Goal: Information Seeking & Learning: Learn about a topic

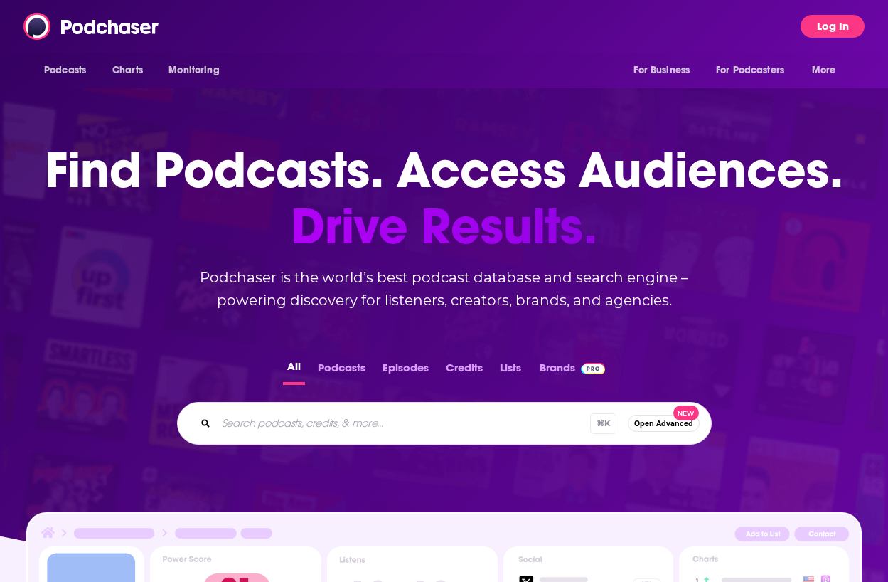
click at [841, 19] on button "Log In" at bounding box center [833, 26] width 64 height 23
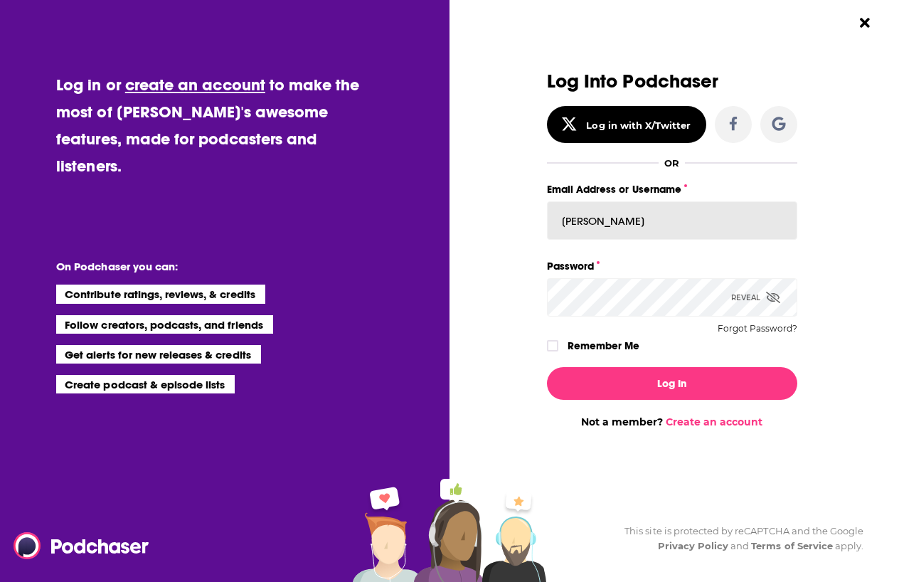
type input "[PERSON_NAME]"
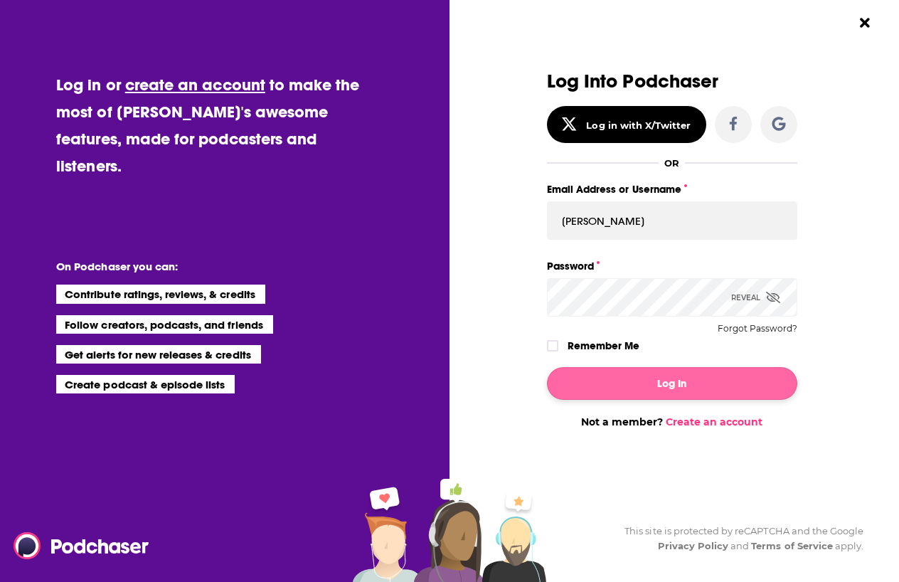
click at [639, 383] on button "Log In" at bounding box center [672, 383] width 250 height 33
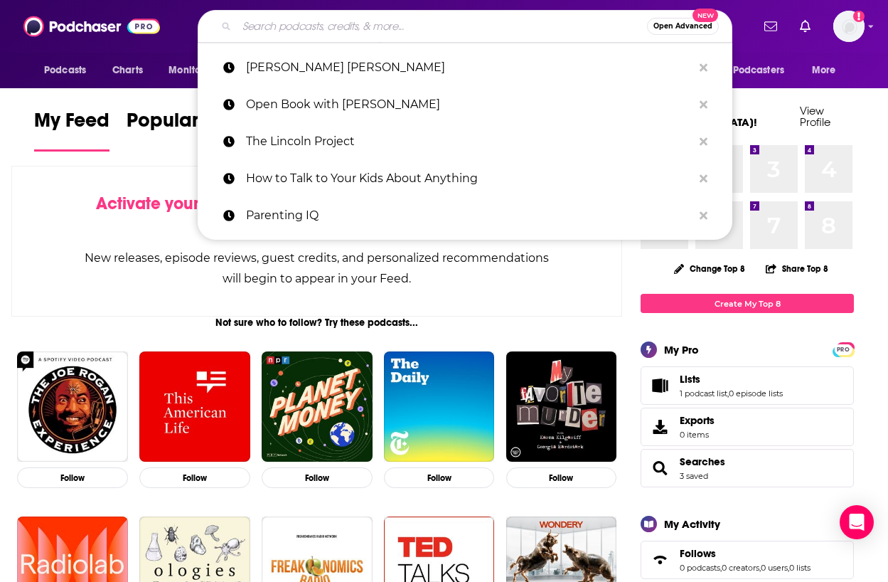
click at [383, 27] on input "Search podcasts, credits, & more..." at bounding box center [442, 26] width 410 height 23
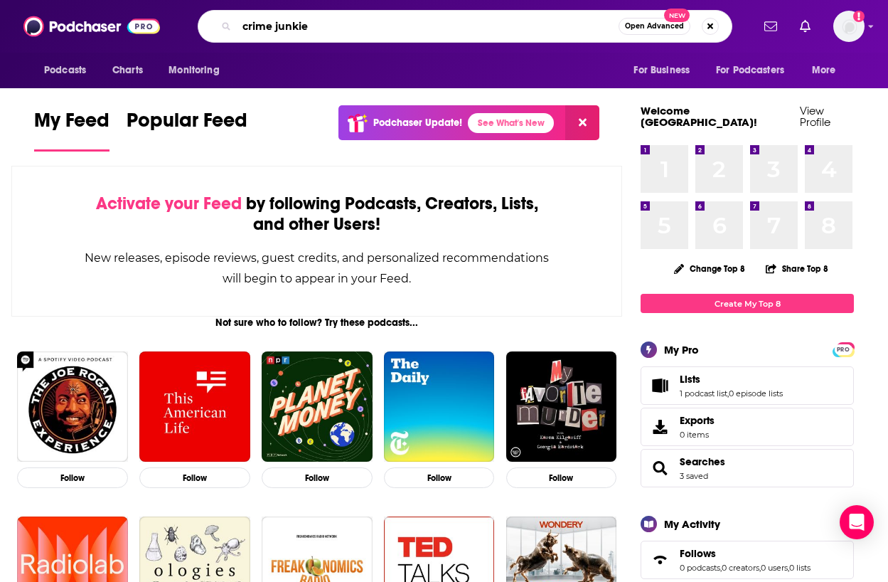
click at [381, 29] on input "crime junkie" at bounding box center [428, 26] width 382 height 23
type input "crime junkie"
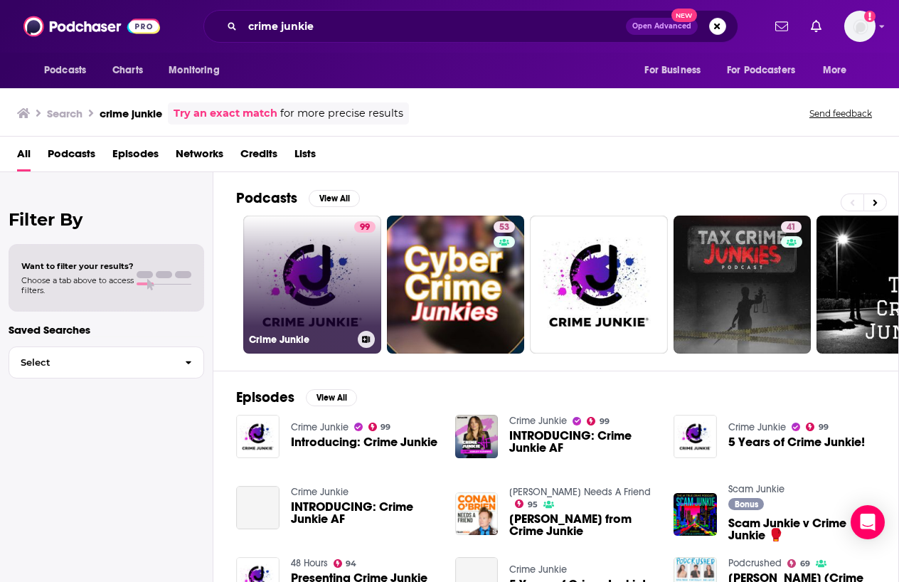
click at [329, 268] on link "99 Crime Junkie" at bounding box center [312, 285] width 138 height 138
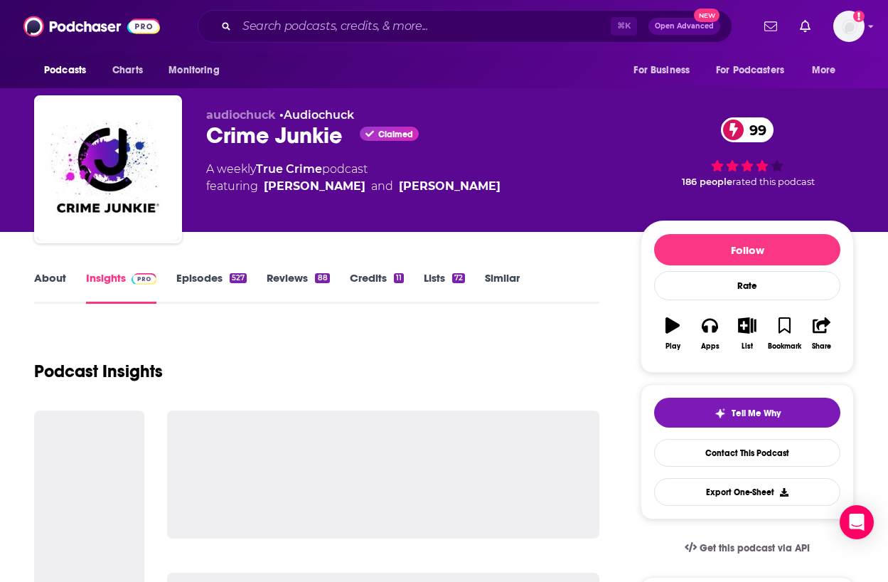
click at [209, 281] on link "Episodes 527" at bounding box center [211, 287] width 70 height 33
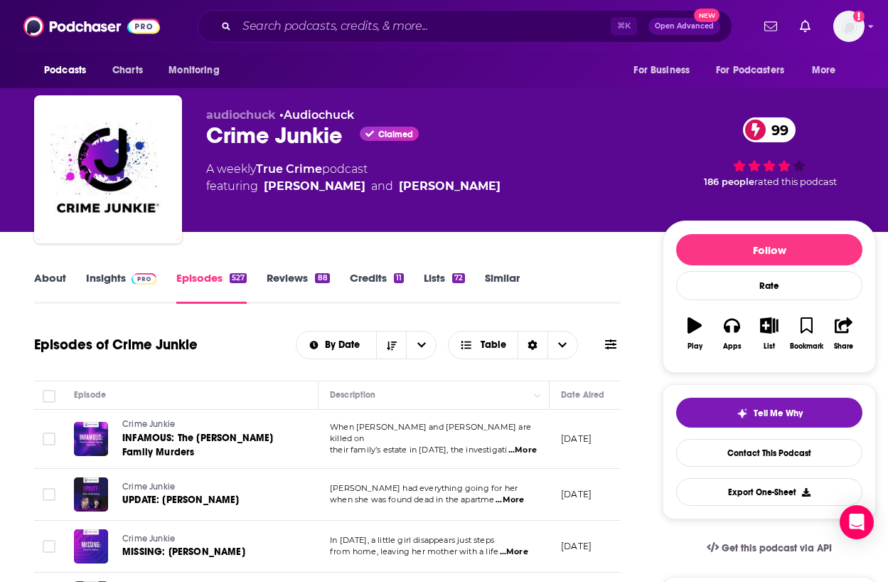
click at [118, 276] on link "Insights" at bounding box center [121, 287] width 70 height 33
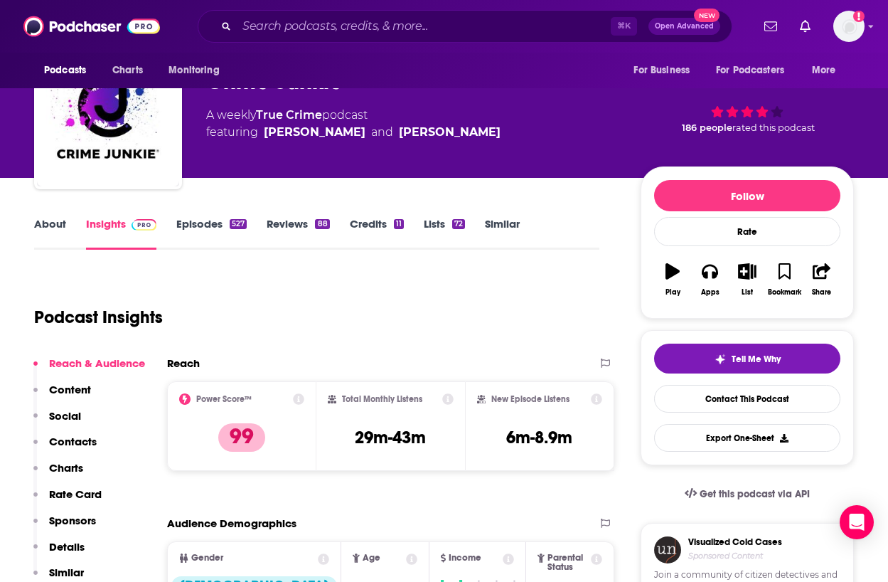
scroll to position [70, 0]
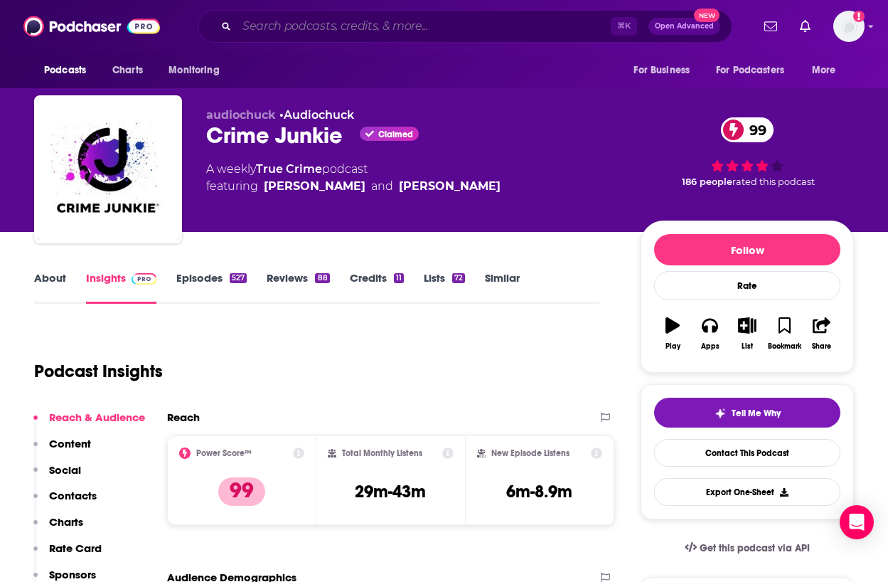
click at [370, 28] on input "Search podcasts, credits, & more..." at bounding box center [424, 26] width 374 height 23
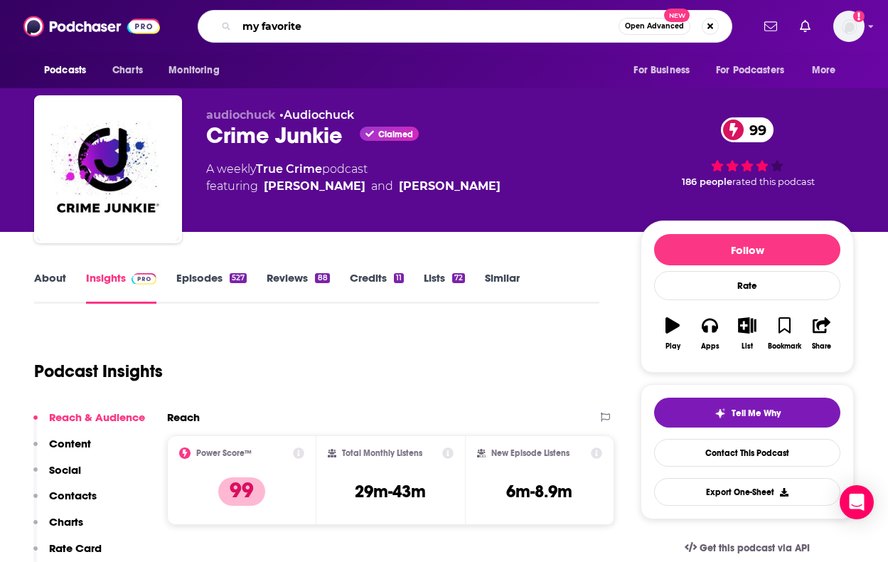
drag, startPoint x: 319, startPoint y: 33, endPoint x: 216, endPoint y: 26, distance: 104.1
click at [216, 26] on div "my favorite Open Advanced New" at bounding box center [465, 26] width 535 height 33
type input "king road killings"
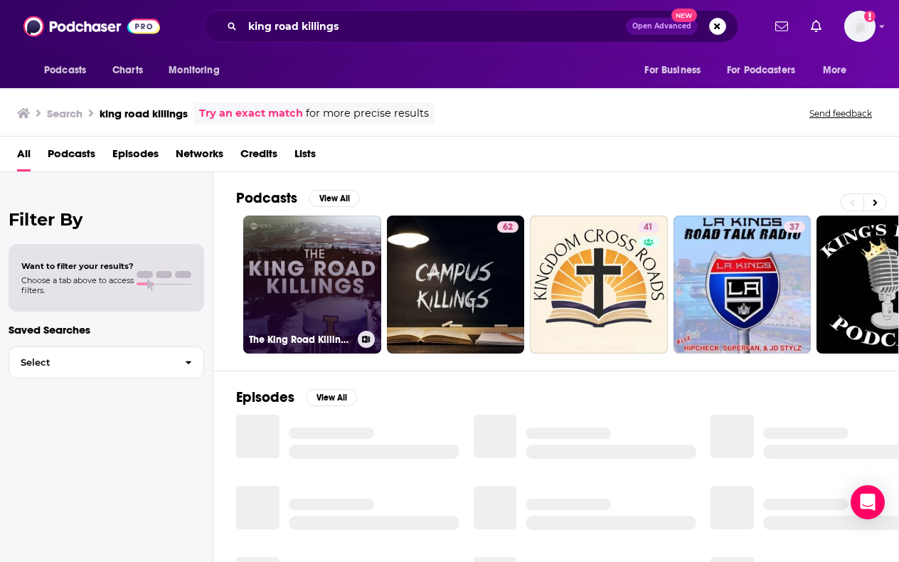
click at [338, 237] on link "The King Road Killings: An [US_STATE] Murder Mystery" at bounding box center [312, 285] width 138 height 138
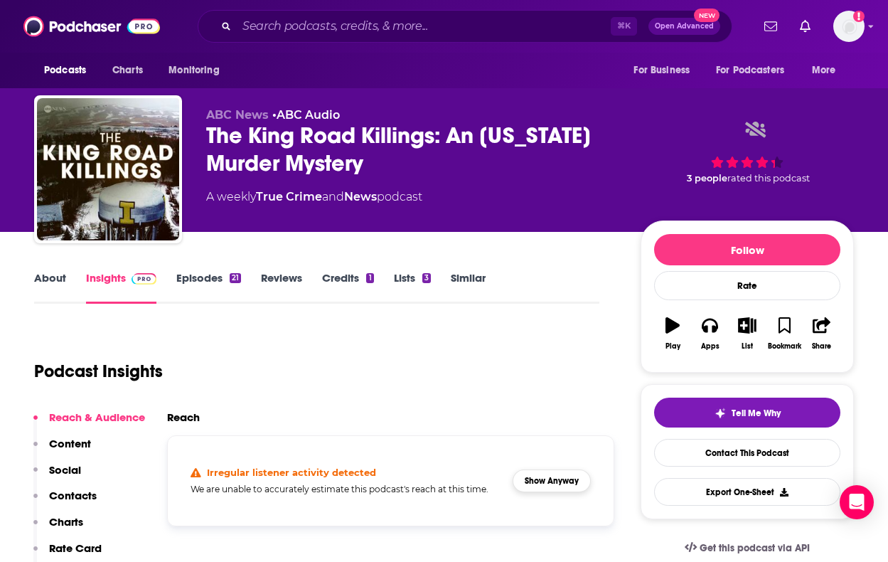
click at [557, 480] on button "Show Anyway" at bounding box center [552, 480] width 78 height 23
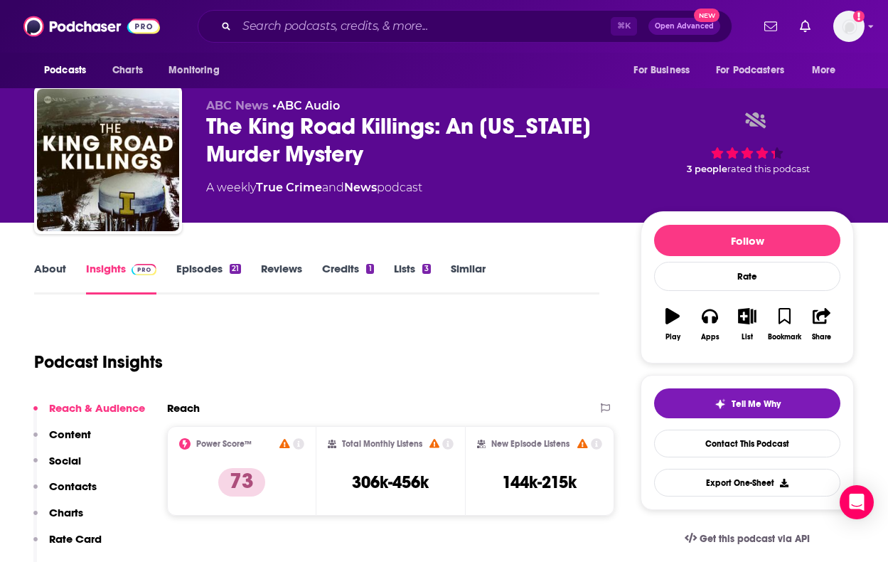
scroll to position [21, 0]
